Goal: Transaction & Acquisition: Purchase product/service

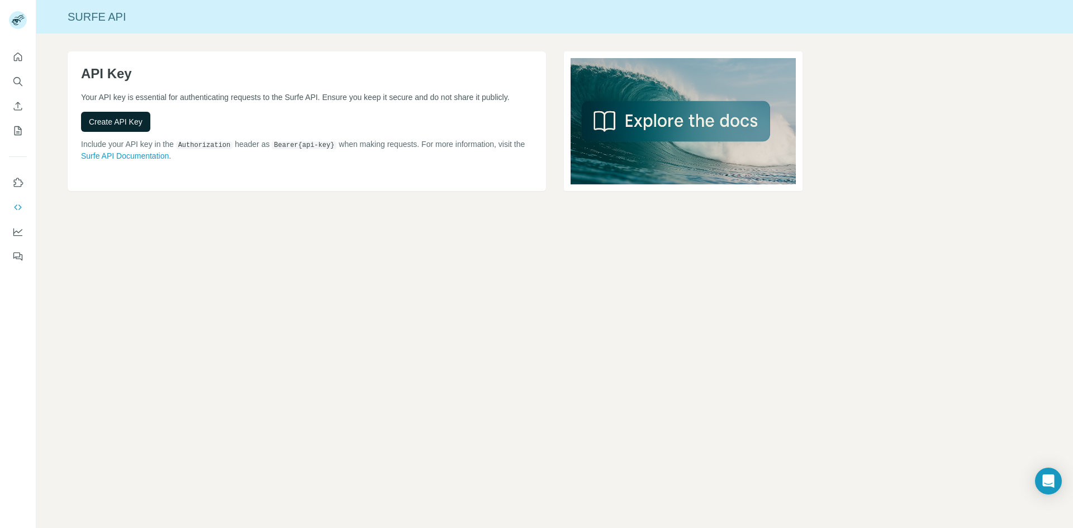
click at [139, 115] on button "Create API Key" at bounding box center [115, 122] width 69 height 20
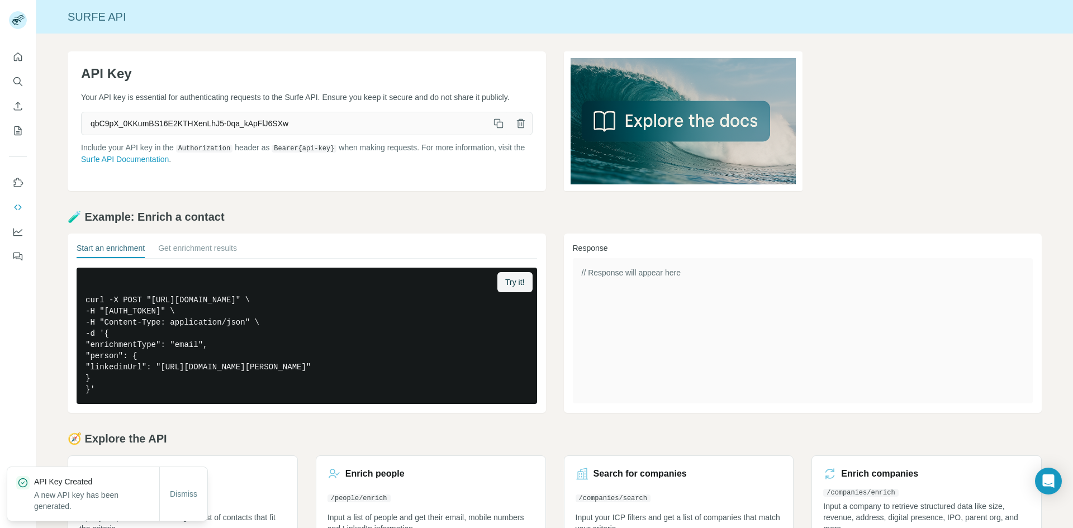
click at [493, 123] on icon "button" at bounding box center [498, 123] width 11 height 11
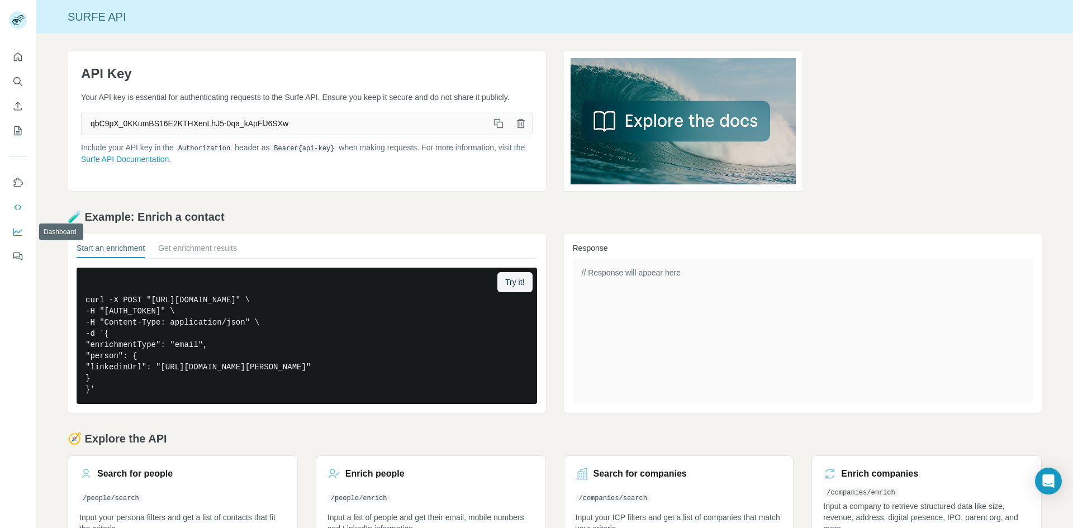
click at [16, 239] on button "Dashboard" at bounding box center [18, 232] width 18 height 20
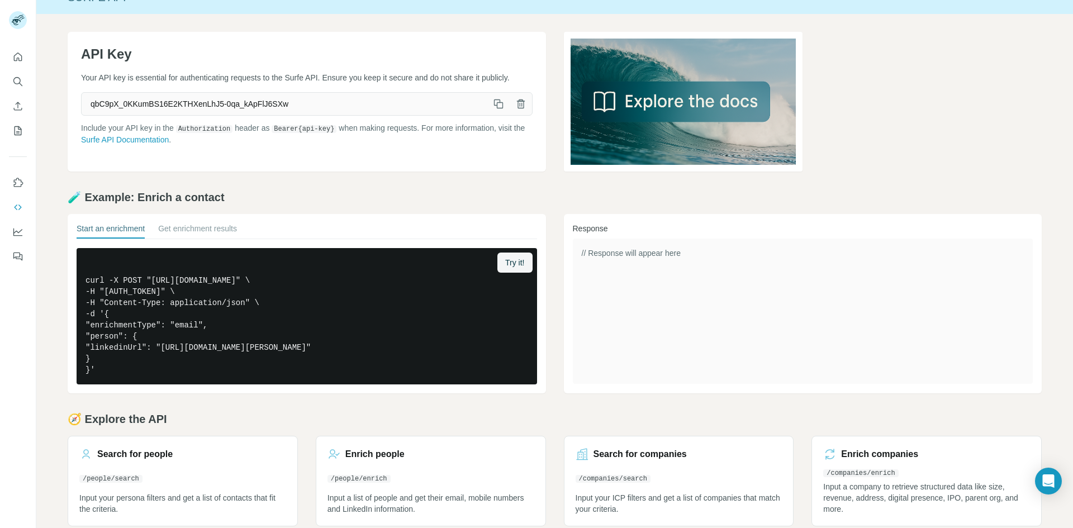
scroll to position [36, 0]
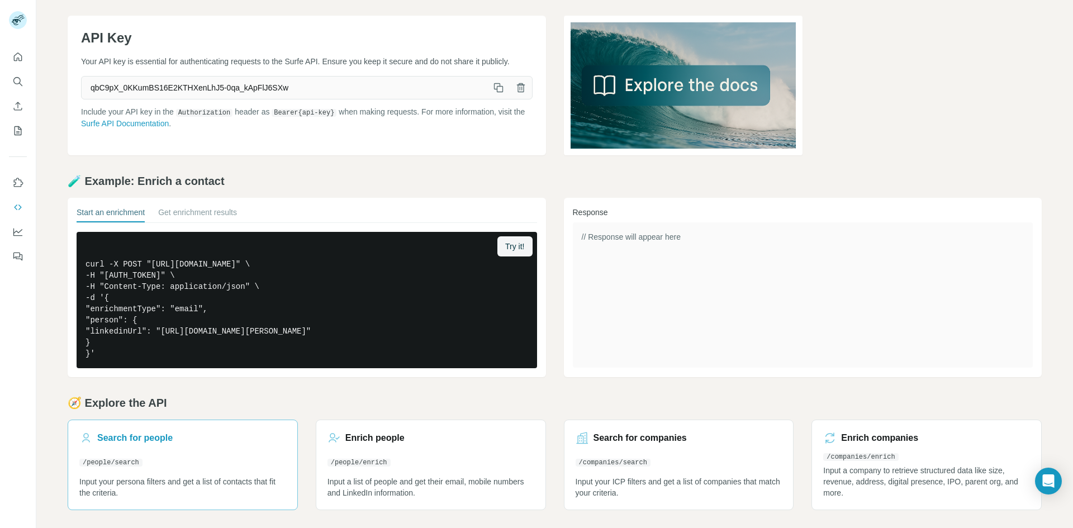
click at [129, 447] on link "Search for people /people/search Input your persona filters and get a list of c…" at bounding box center [183, 465] width 230 height 90
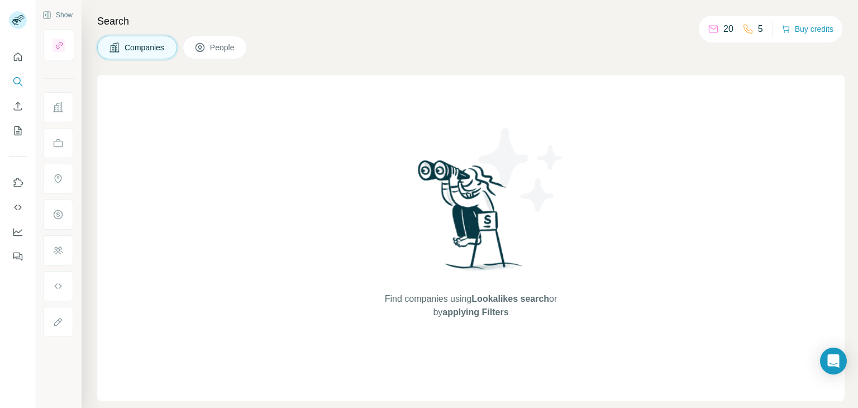
click at [141, 47] on span "Companies" at bounding box center [145, 47] width 41 height 11
click at [17, 210] on icon "Use Surfe API" at bounding box center [17, 207] width 11 height 11
click at [19, 202] on icon "Use Surfe API" at bounding box center [17, 207] width 11 height 11
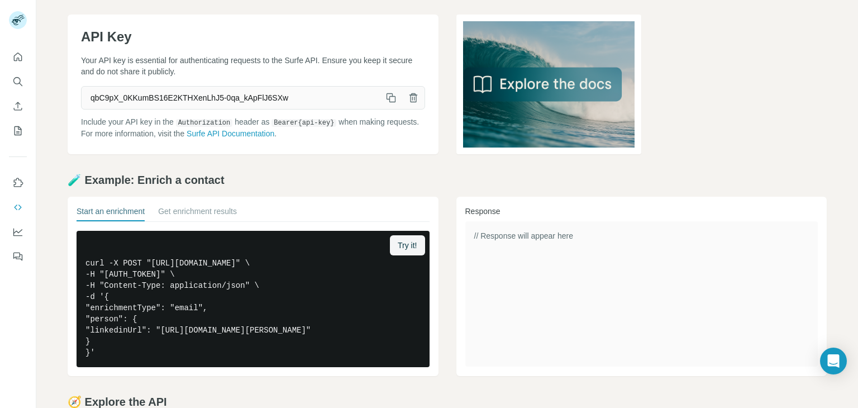
scroll to position [56, 0]
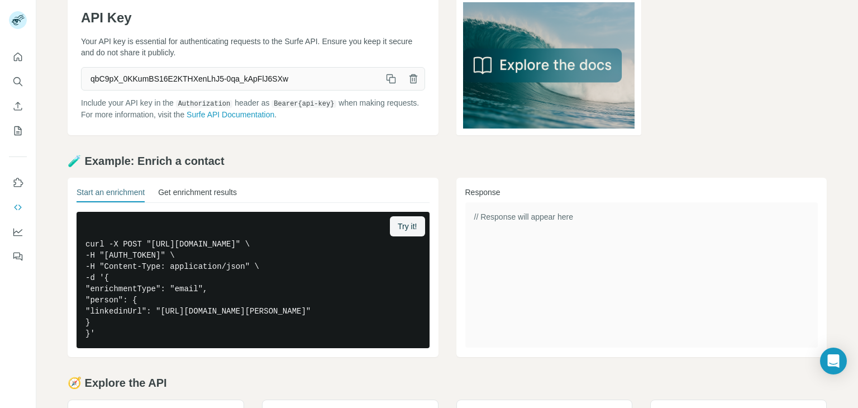
click at [220, 188] on button "Get enrichment results" at bounding box center [197, 195] width 79 height 16
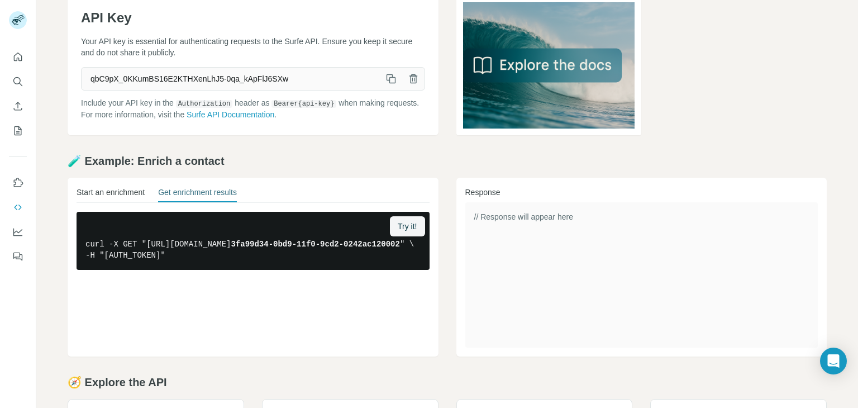
click at [132, 193] on button "Start an enrichment" at bounding box center [111, 195] width 68 height 16
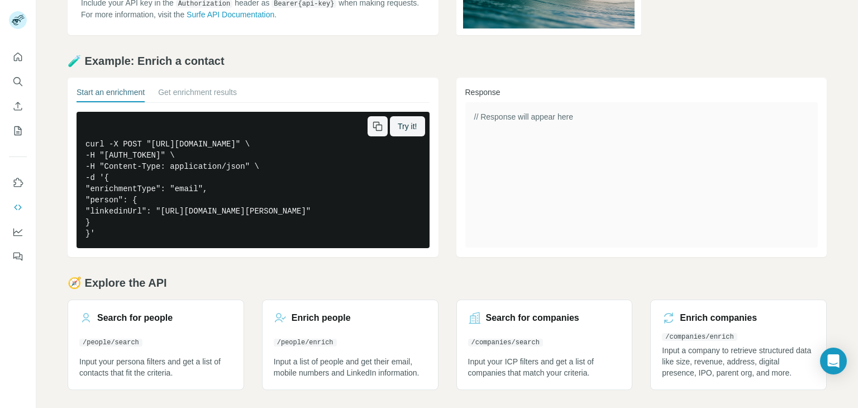
scroll to position [168, 0]
click at [501, 325] on h3 "Search for companies" at bounding box center [532, 317] width 93 height 13
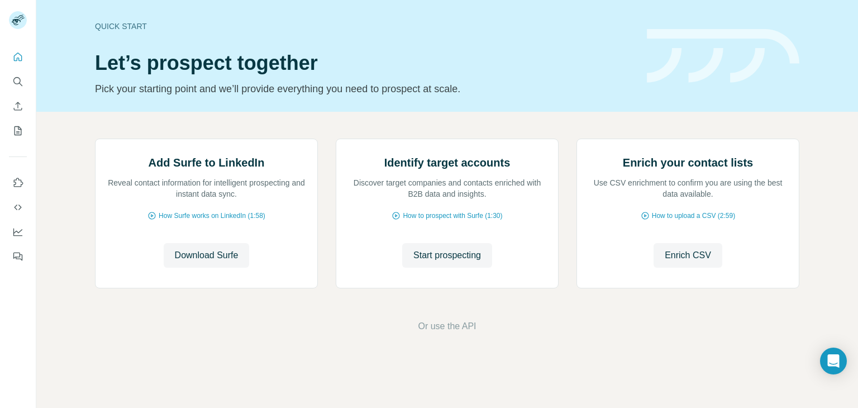
scroll to position [56, 0]
click at [20, 206] on icon "Use Surfe API" at bounding box center [17, 207] width 11 height 11
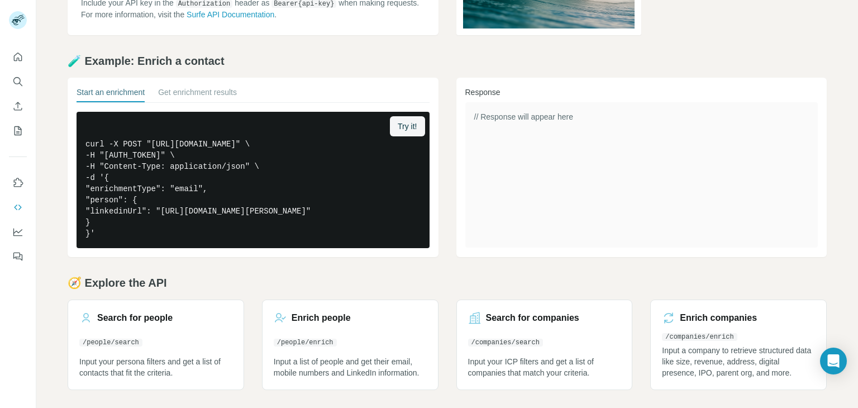
scroll to position [178, 0]
click at [509, 369] on p "Input your ICP filters and get a list of companies that match your criteria." at bounding box center [544, 367] width 153 height 22
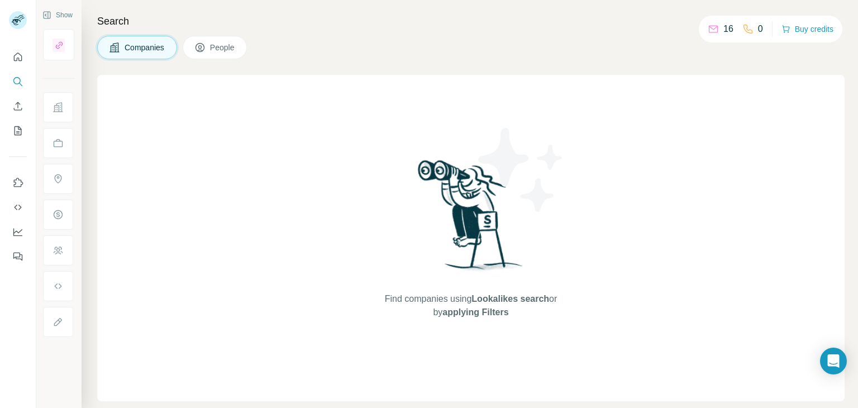
click at [720, 27] on div "16" at bounding box center [721, 28] width 26 height 13
click at [724, 32] on p "16" at bounding box center [728, 28] width 10 height 13
click at [796, 30] on button "Buy credits" at bounding box center [808, 29] width 52 height 16
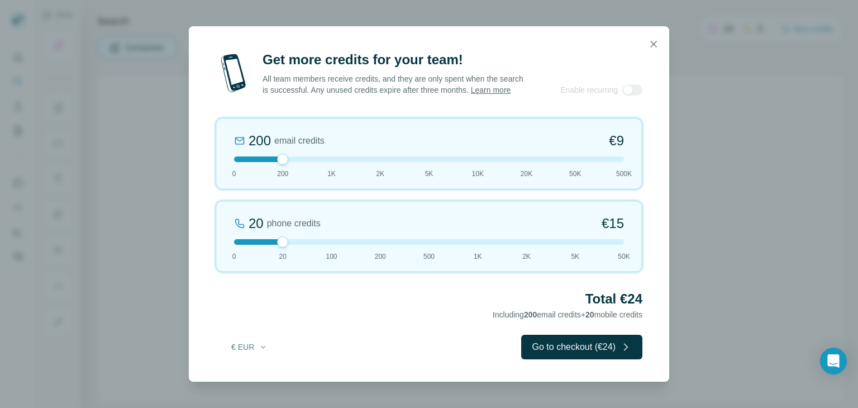
drag, startPoint x: 280, startPoint y: 157, endPoint x: 261, endPoint y: 159, distance: 19.1
click at [261, 159] on div at bounding box center [429, 159] width 390 height 6
drag, startPoint x: 248, startPoint y: 157, endPoint x: 217, endPoint y: 155, distance: 30.8
click at [217, 155] on div "200 email credits €9 0 200 1K 2K 5K 10K 20K 50K 500K" at bounding box center [429, 154] width 427 height 72
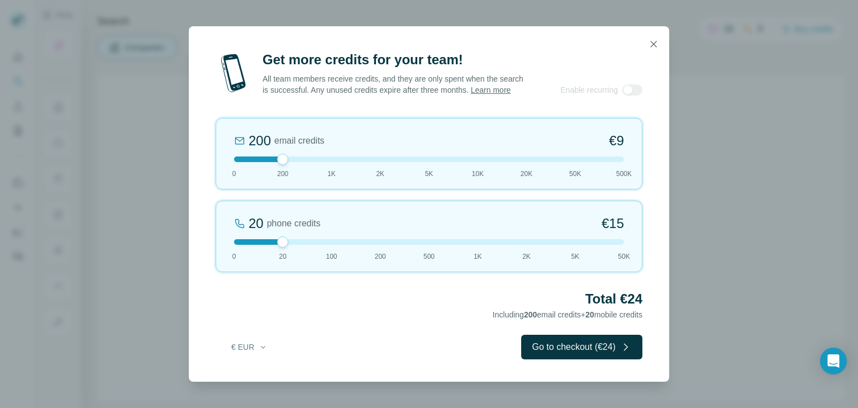
drag, startPoint x: 232, startPoint y: 157, endPoint x: 263, endPoint y: 158, distance: 30.2
click at [263, 158] on div at bounding box center [429, 159] width 390 height 6
drag, startPoint x: 284, startPoint y: 241, endPoint x: 188, endPoint y: 250, distance: 97.1
click at [188, 250] on div "Get more credits for your team! All team members receive credits, and they are …" at bounding box center [429, 204] width 858 height 408
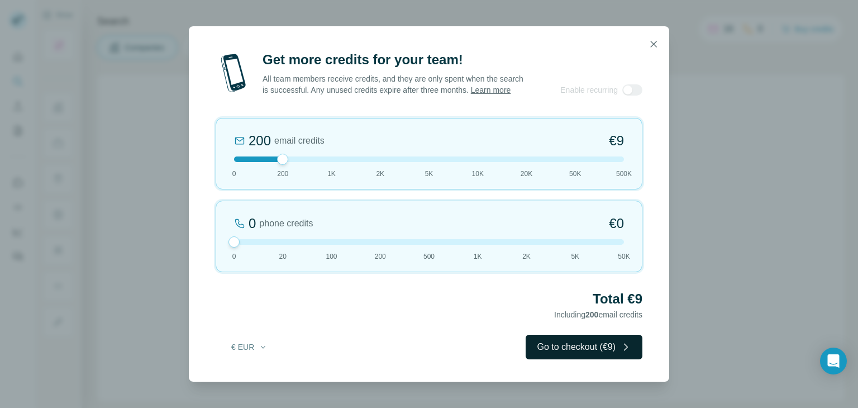
click at [541, 341] on button "Go to checkout (€9)" at bounding box center [584, 347] width 117 height 25
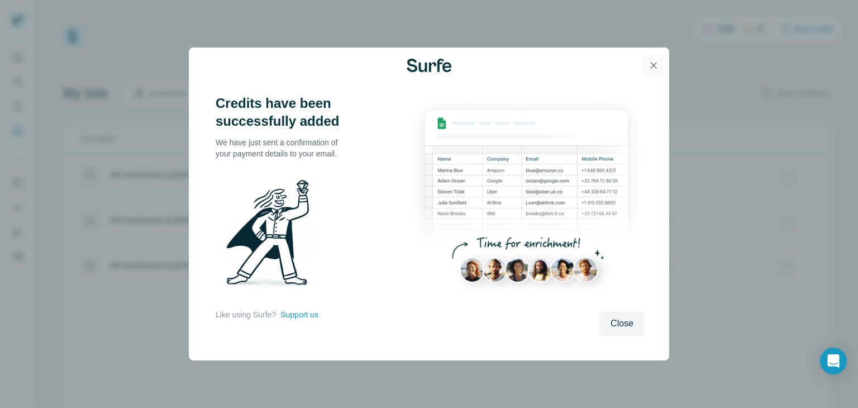
click at [648, 68] on icon "button" at bounding box center [653, 65] width 11 height 11
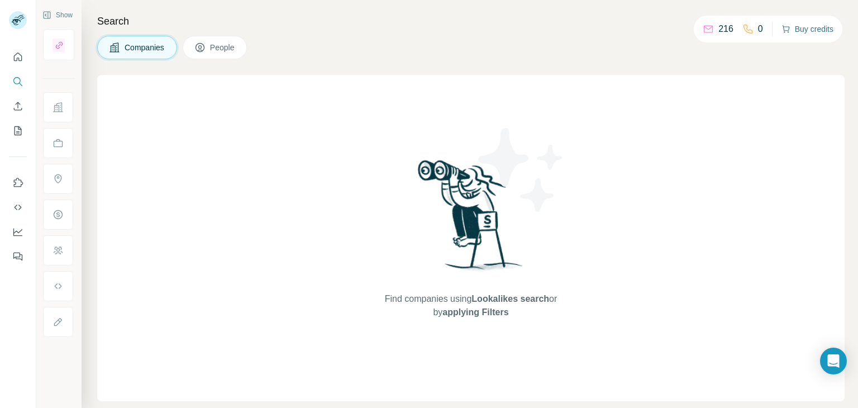
click at [808, 29] on button "Buy credits" at bounding box center [808, 29] width 52 height 16
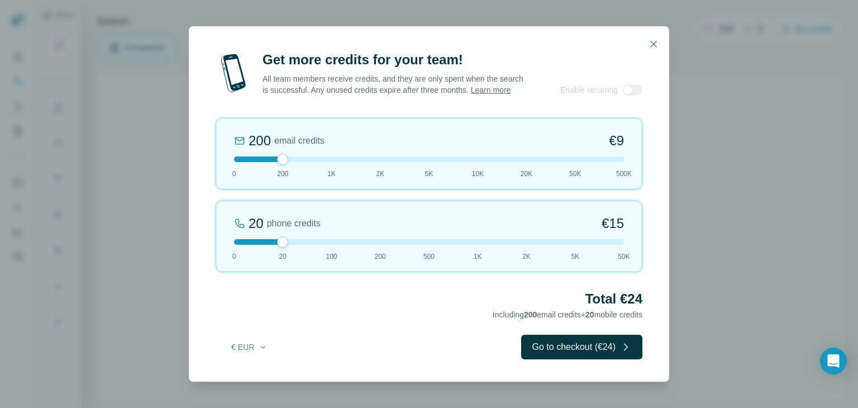
click at [128, 164] on div "Get more credits for your team! All team members receive credits, and they are …" at bounding box center [429, 204] width 858 height 408
click at [650, 38] on button "button" at bounding box center [653, 44] width 22 height 22
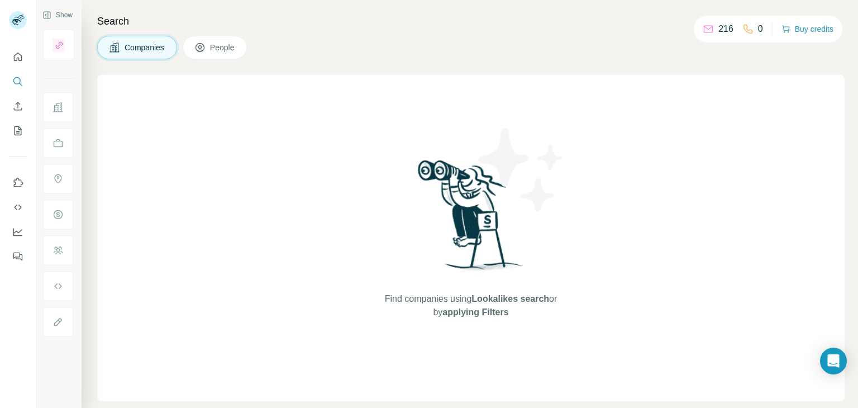
click at [211, 40] on button "People" at bounding box center [215, 47] width 65 height 23
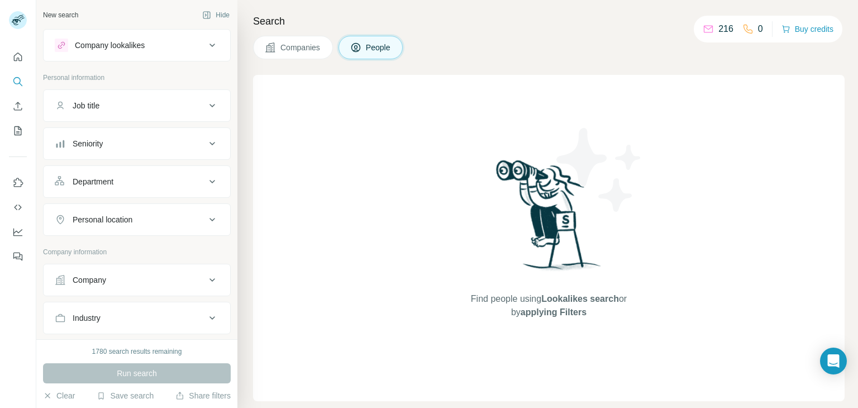
click at [273, 50] on icon at bounding box center [270, 47] width 11 height 11
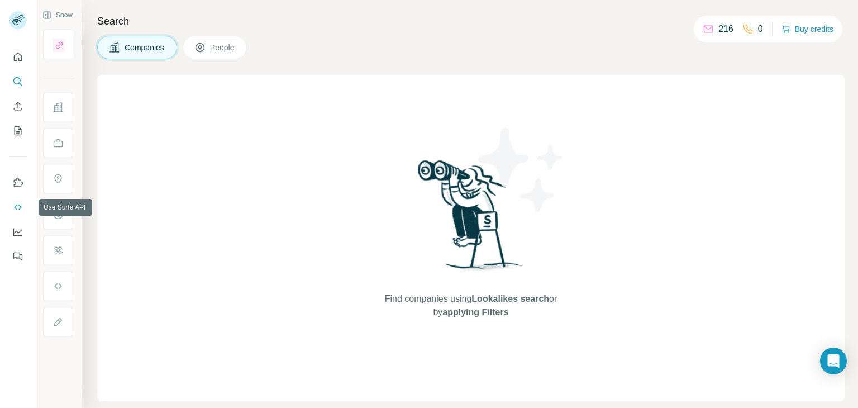
click at [21, 204] on icon "Use Surfe API" at bounding box center [17, 207] width 11 height 11
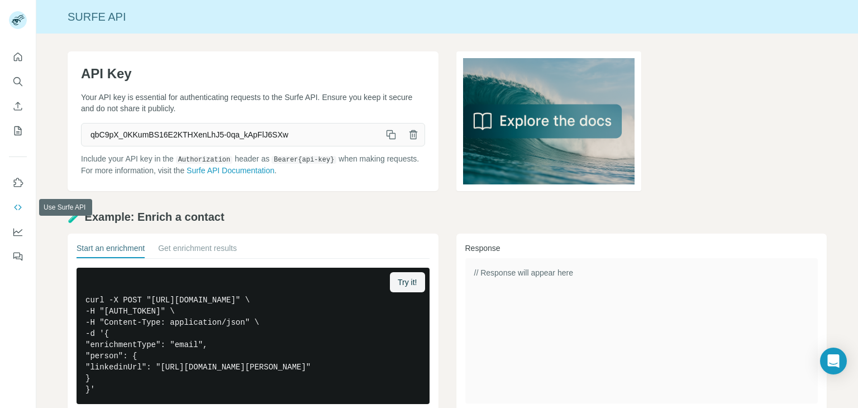
click at [23, 202] on icon "Use Surfe API" at bounding box center [17, 207] width 11 height 11
click at [22, 206] on icon "Use Surfe API" at bounding box center [17, 207] width 11 height 11
click at [526, 145] on img at bounding box center [548, 121] width 185 height 140
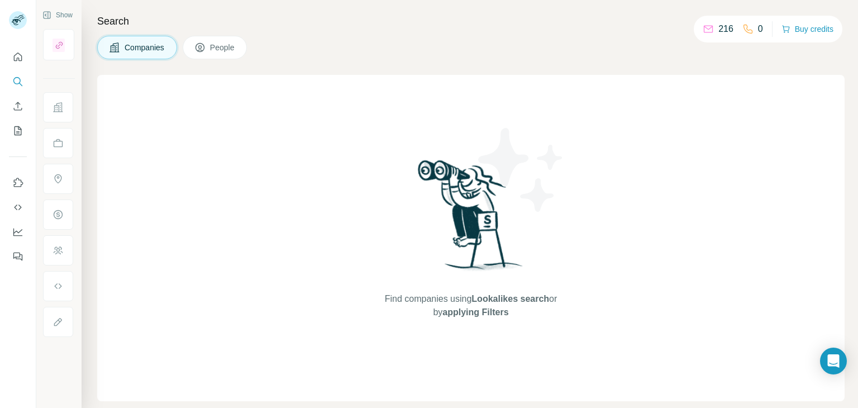
click at [718, 25] on p "216" at bounding box center [725, 28] width 15 height 13
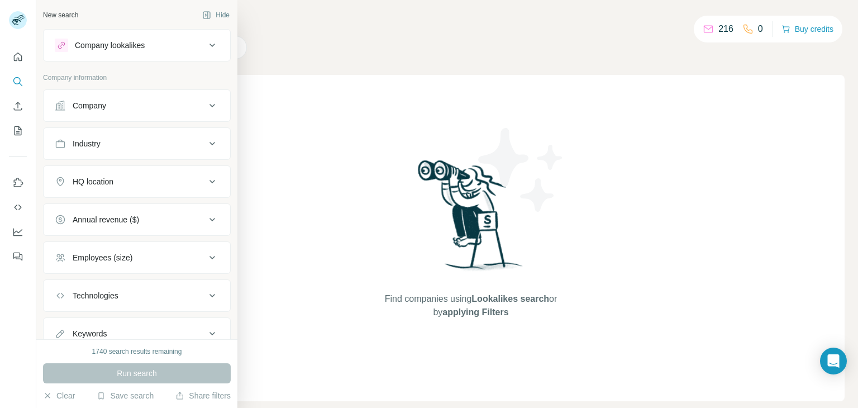
click at [122, 103] on div "Company" at bounding box center [130, 105] width 151 height 11
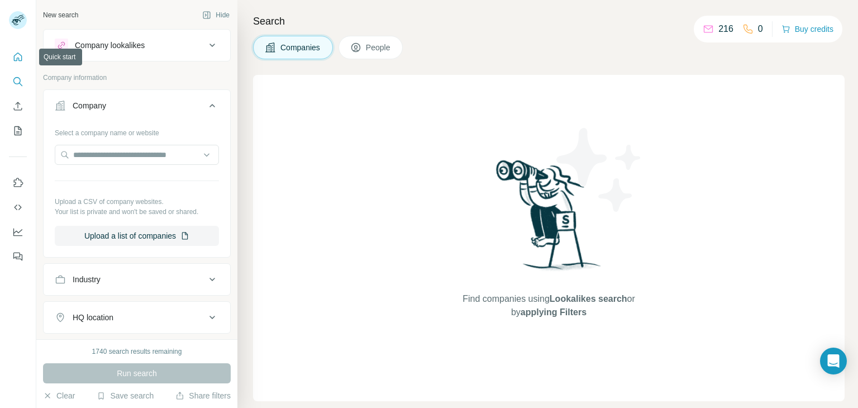
click at [22, 57] on icon "Quick start" at bounding box center [18, 57] width 8 height 8
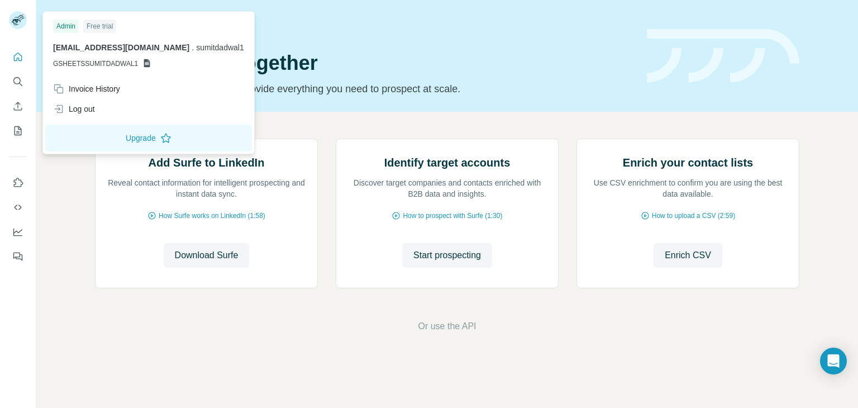
click at [16, 25] on icon at bounding box center [16, 22] width 9 height 6
click at [123, 84] on div "Invoice History" at bounding box center [148, 89] width 204 height 20
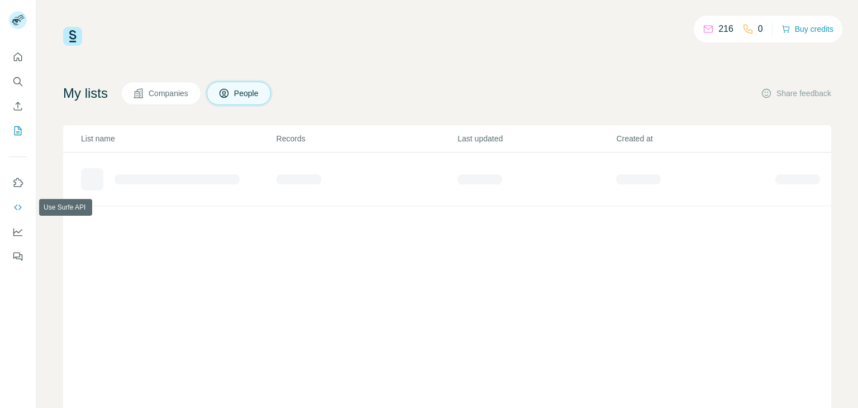
click at [22, 208] on icon "Use Surfe API" at bounding box center [17, 207] width 11 height 11
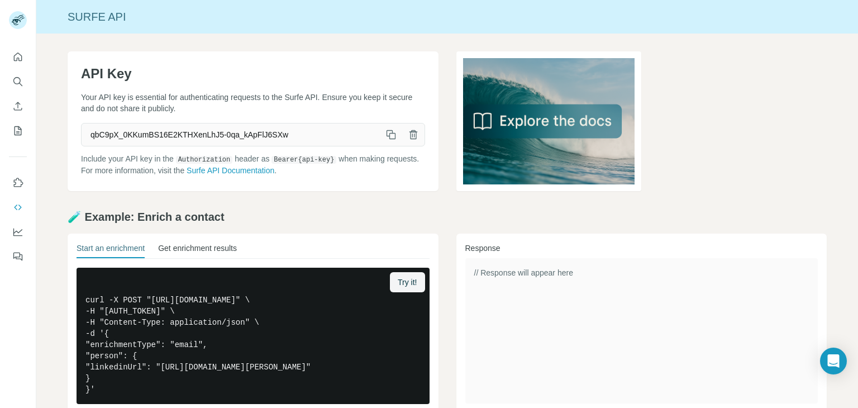
click at [227, 242] on button "Get enrichment results" at bounding box center [197, 250] width 79 height 16
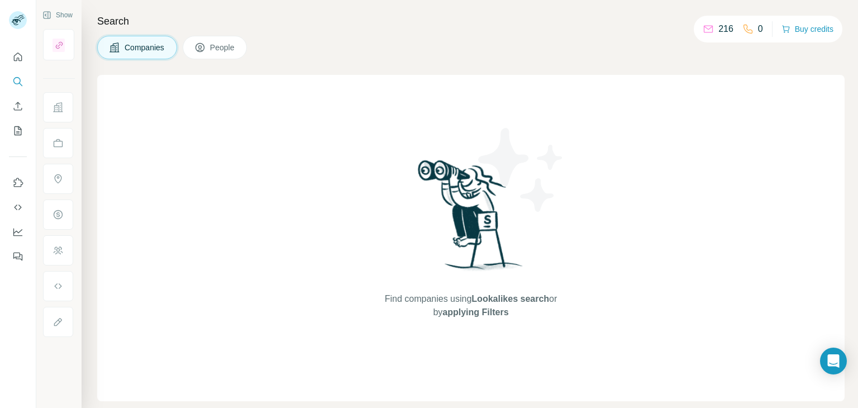
click at [748, 31] on icon at bounding box center [747, 28] width 11 height 11
click at [791, 30] on button "Buy credits" at bounding box center [808, 29] width 52 height 16
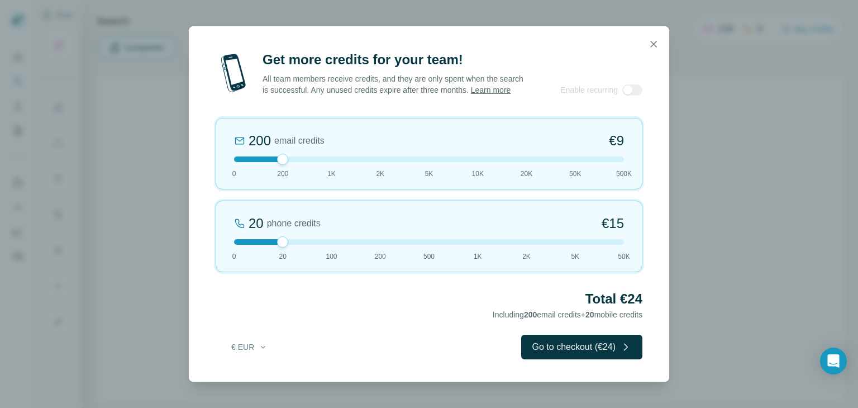
drag, startPoint x: 279, startPoint y: 158, endPoint x: 164, endPoint y: 167, distance: 115.5
click at [164, 167] on div "Get more credits for your team! All team members receive credits, and they are …" at bounding box center [429, 204] width 858 height 408
drag, startPoint x: 278, startPoint y: 241, endPoint x: 250, endPoint y: 242, distance: 28.0
click at [251, 242] on div "20 phone credits €15 0 20 100 200 500 1K 2K 5K 50K" at bounding box center [429, 237] width 427 height 72
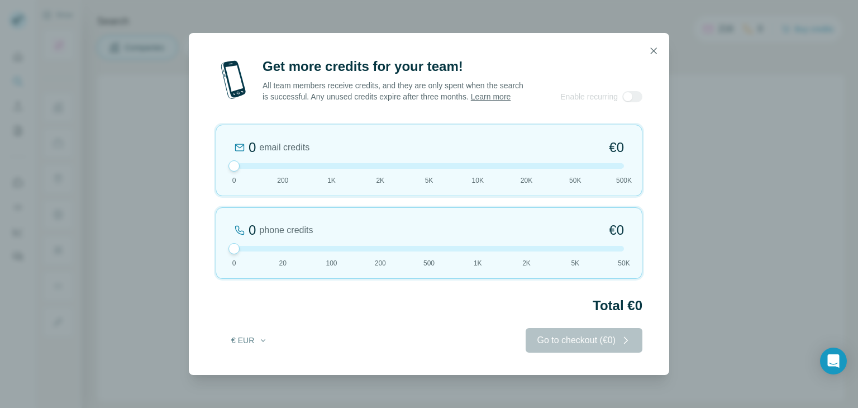
click at [272, 251] on div "0 phone credits €0 0 20 100 200 500 1K 2K 5K 50K" at bounding box center [429, 243] width 427 height 72
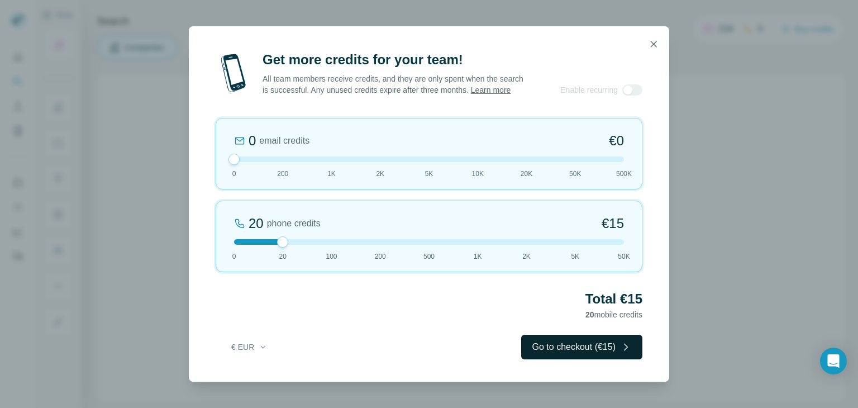
click at [592, 353] on button "Go to checkout (€15)" at bounding box center [581, 347] width 121 height 25
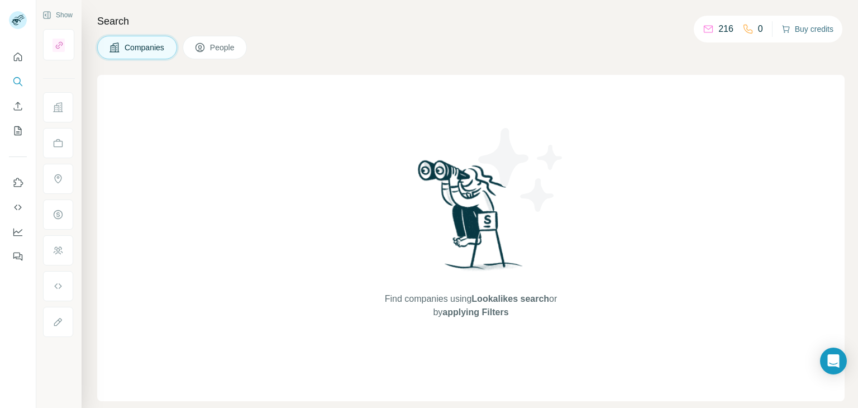
click at [798, 26] on button "Buy credits" at bounding box center [808, 29] width 52 height 16
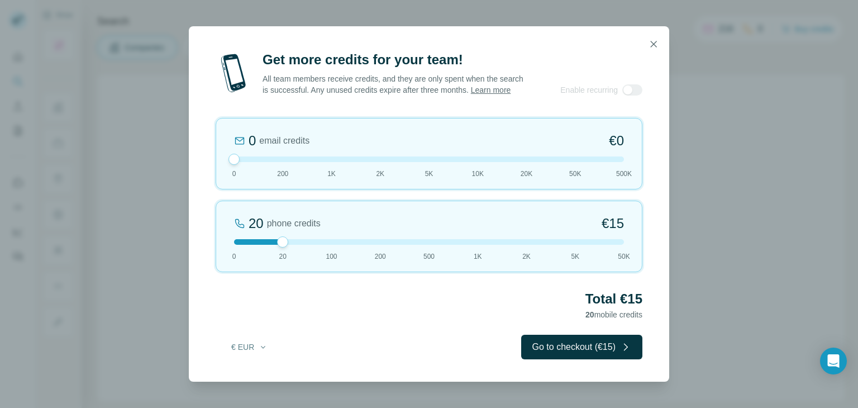
drag, startPoint x: 278, startPoint y: 159, endPoint x: 192, endPoint y: 157, distance: 86.1
click at [192, 157] on div "Get more credits for your team! All team members receive credits, and they are …" at bounding box center [429, 216] width 480 height 331
click at [552, 346] on button "Go to checkout (€15)" at bounding box center [581, 347] width 121 height 25
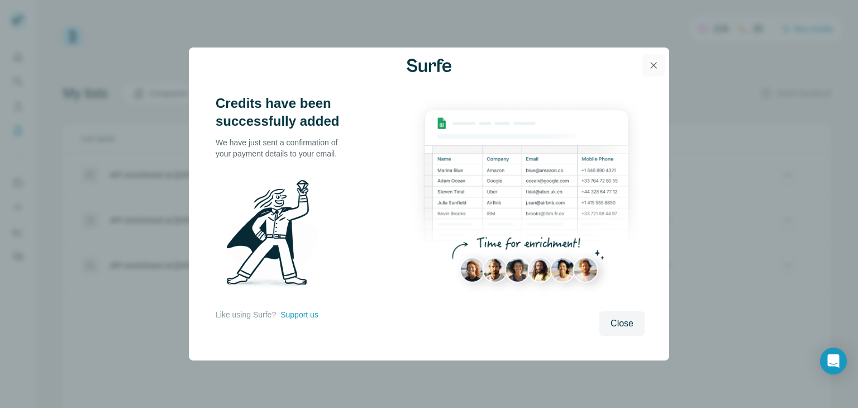
click at [649, 65] on icon "button" at bounding box center [653, 65] width 11 height 11
